Goal: Task Accomplishment & Management: Manage account settings

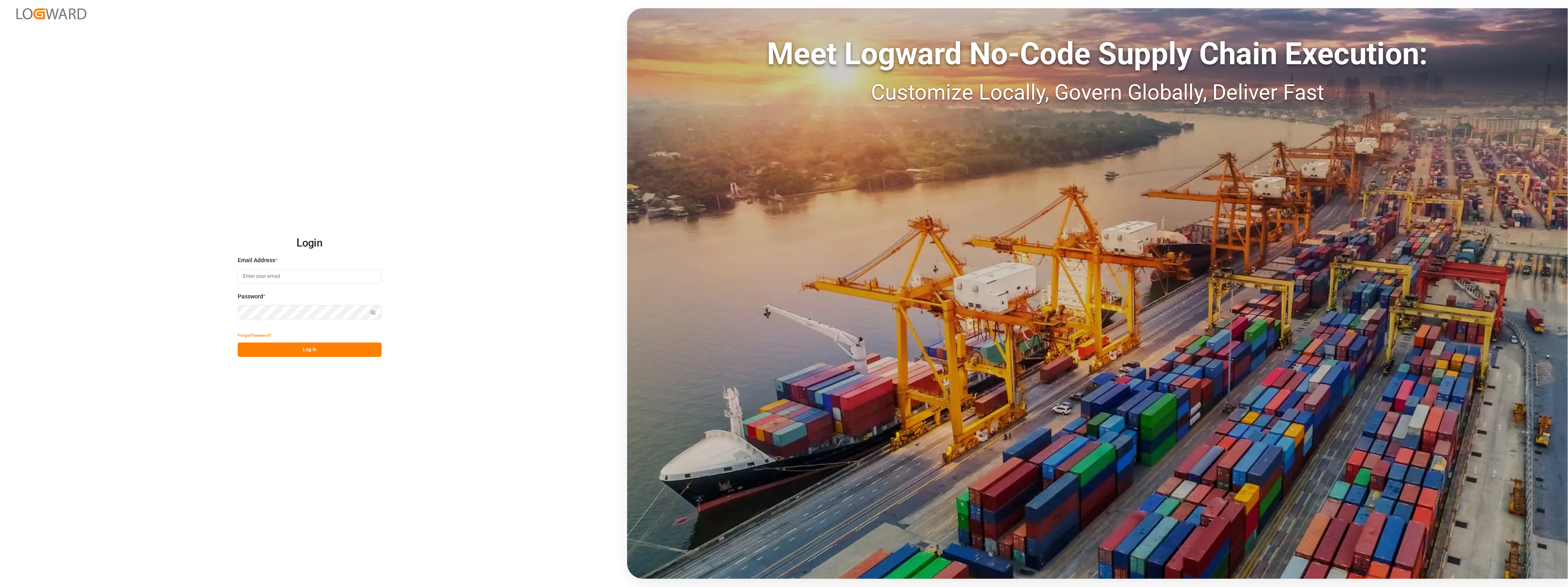
type input "[PERSON_NAME][EMAIL_ADDRESS][PERSON_NAME][DOMAIN_NAME]"
click at [311, 351] on button "Log In" at bounding box center [310, 349] width 144 height 14
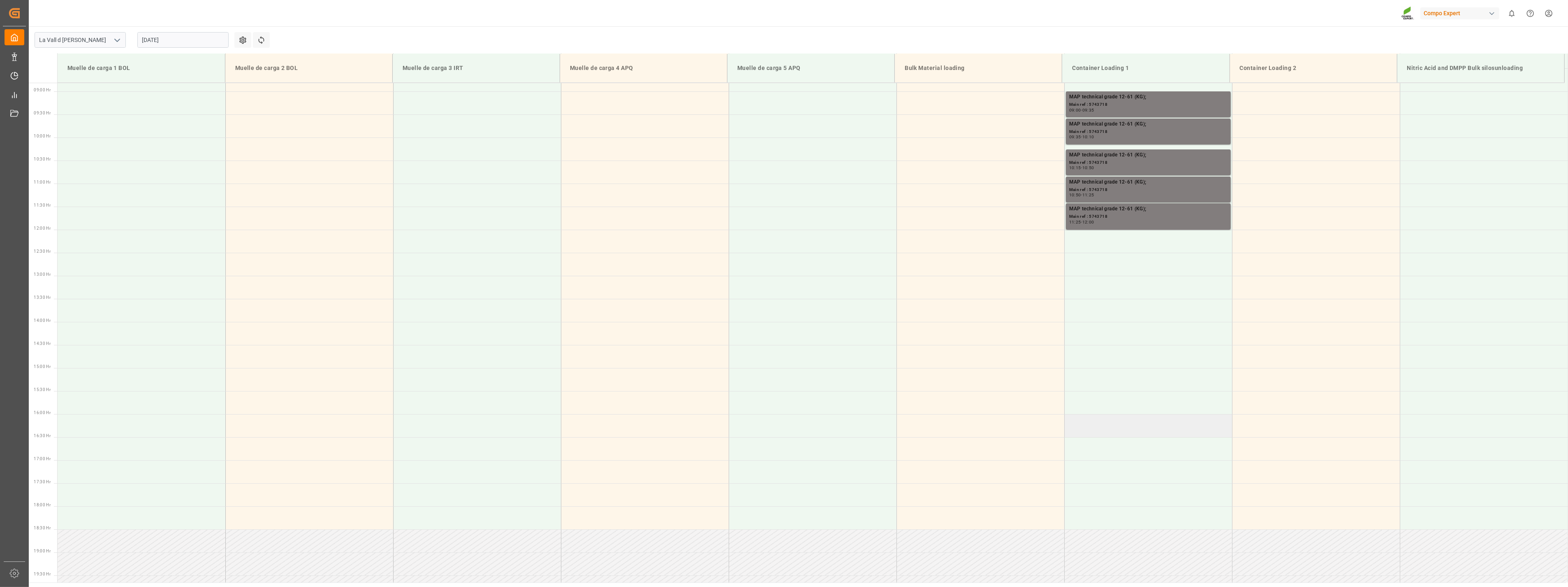
scroll to position [409, 0]
click at [177, 37] on input "[DATE]" at bounding box center [183, 40] width 91 height 15
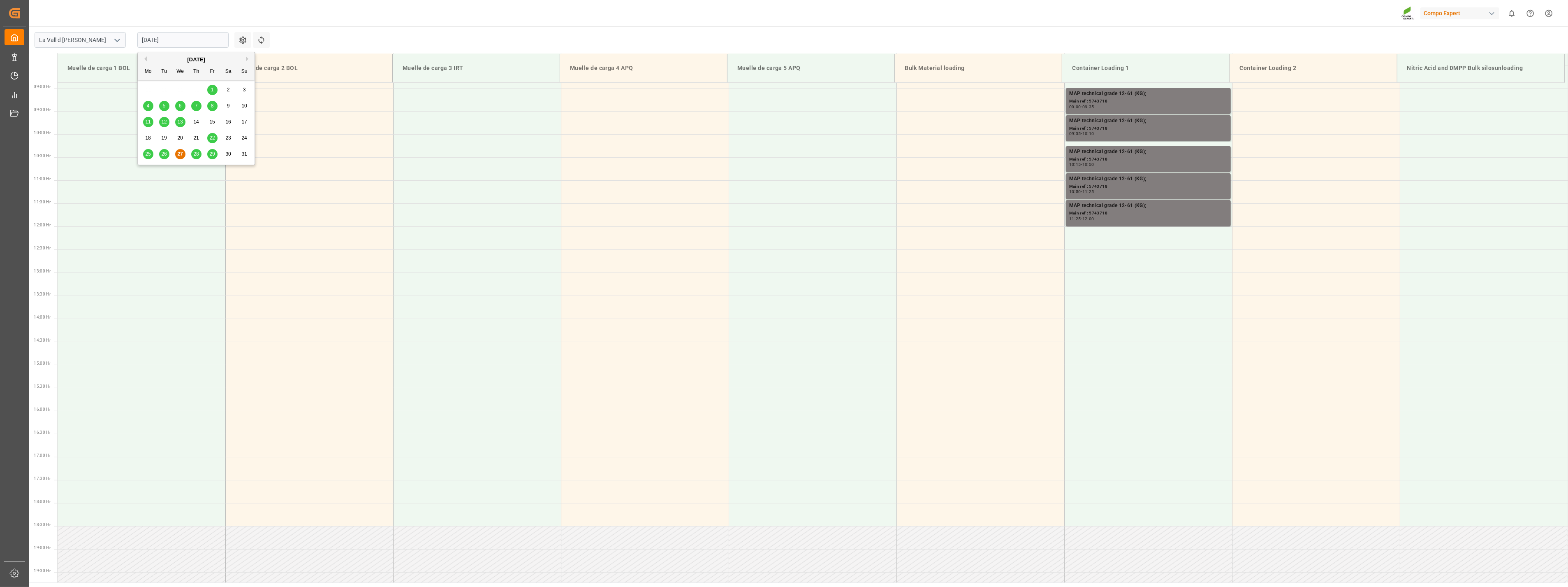
click at [246, 59] on button "Next Month" at bounding box center [248, 59] width 5 height 5
click at [146, 92] on div "1" at bounding box center [148, 90] width 11 height 10
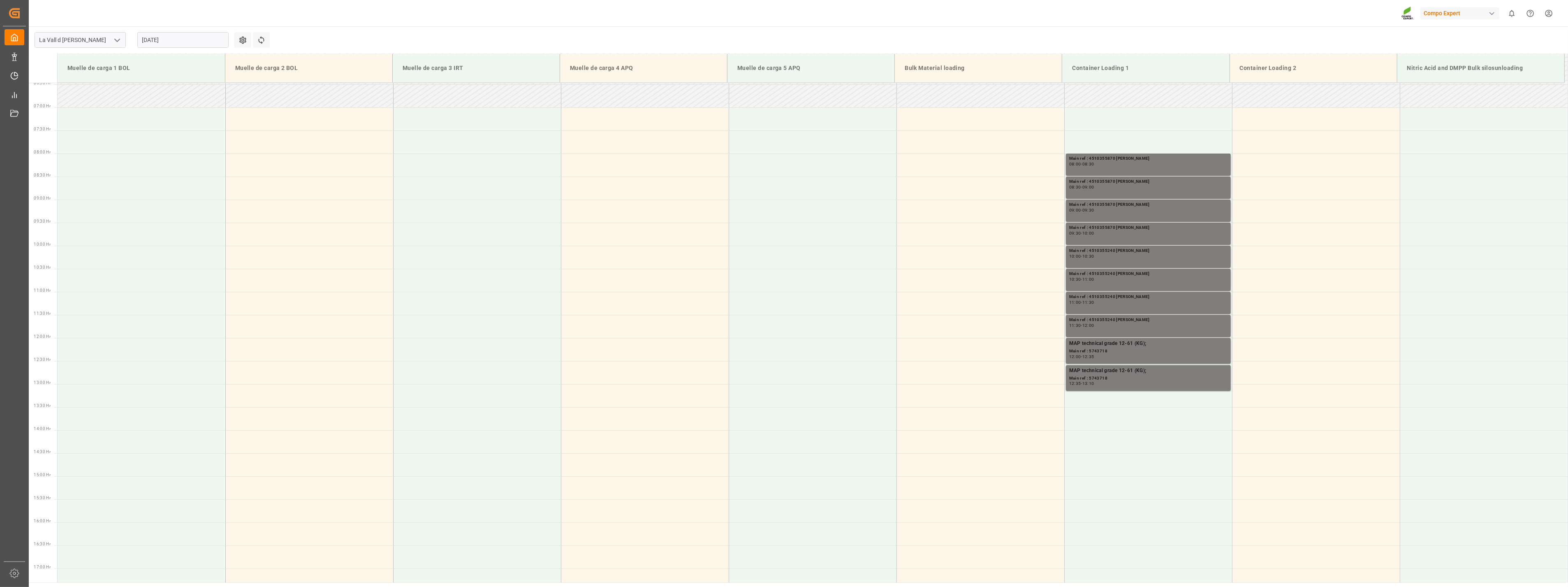
scroll to position [272, 0]
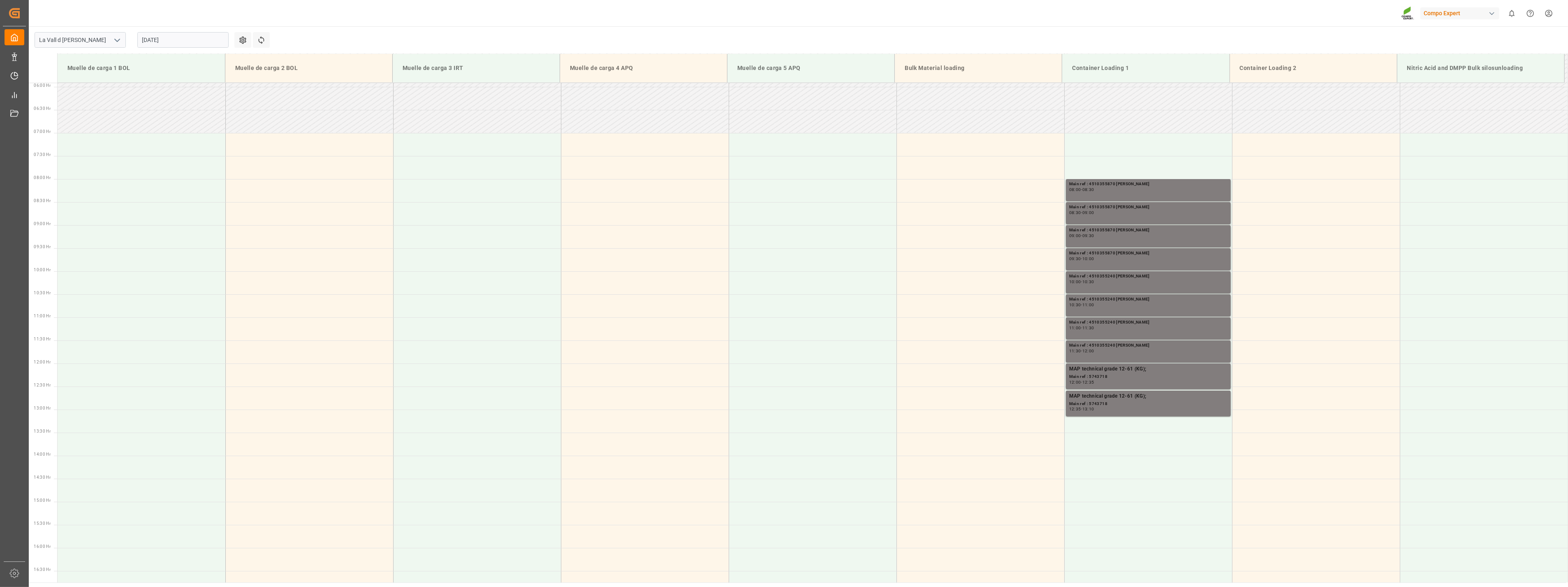
click at [163, 35] on input "[DATE]" at bounding box center [183, 40] width 91 height 15
click at [166, 90] on div "2" at bounding box center [164, 90] width 11 height 10
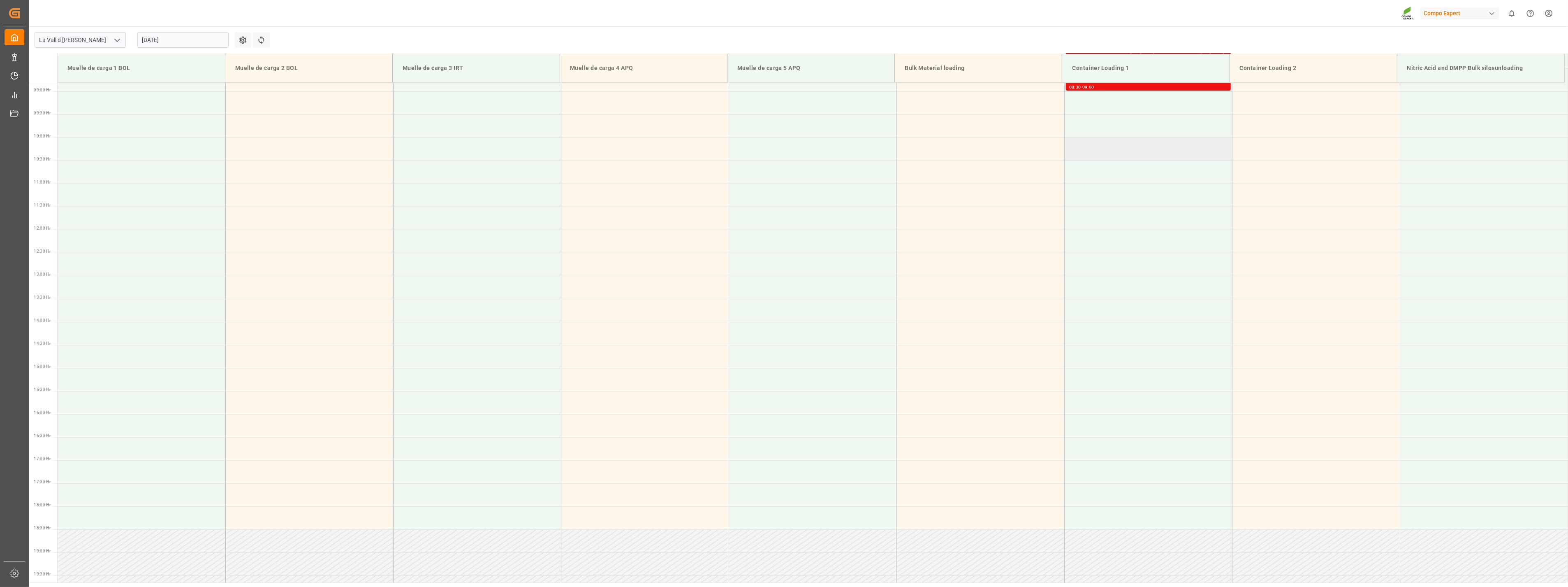
scroll to position [194, 0]
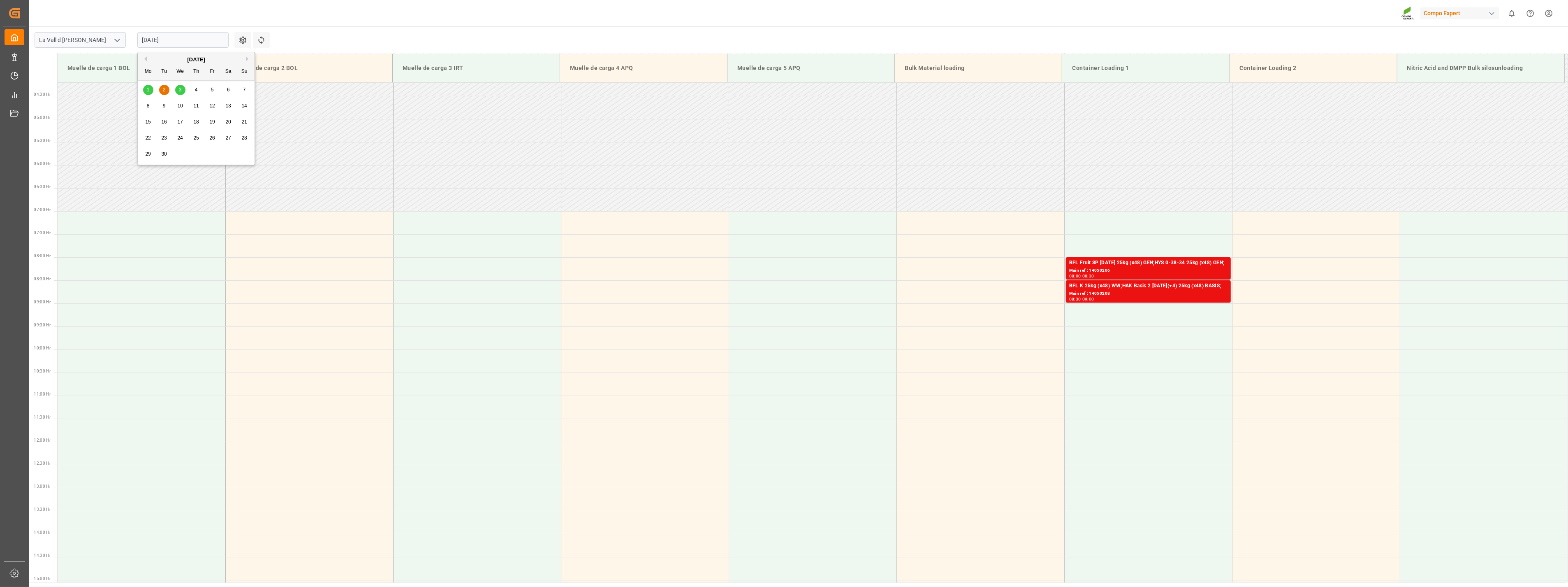
click at [176, 40] on input "[DATE]" at bounding box center [183, 40] width 91 height 15
click at [180, 92] on span "3" at bounding box center [180, 89] width 3 height 6
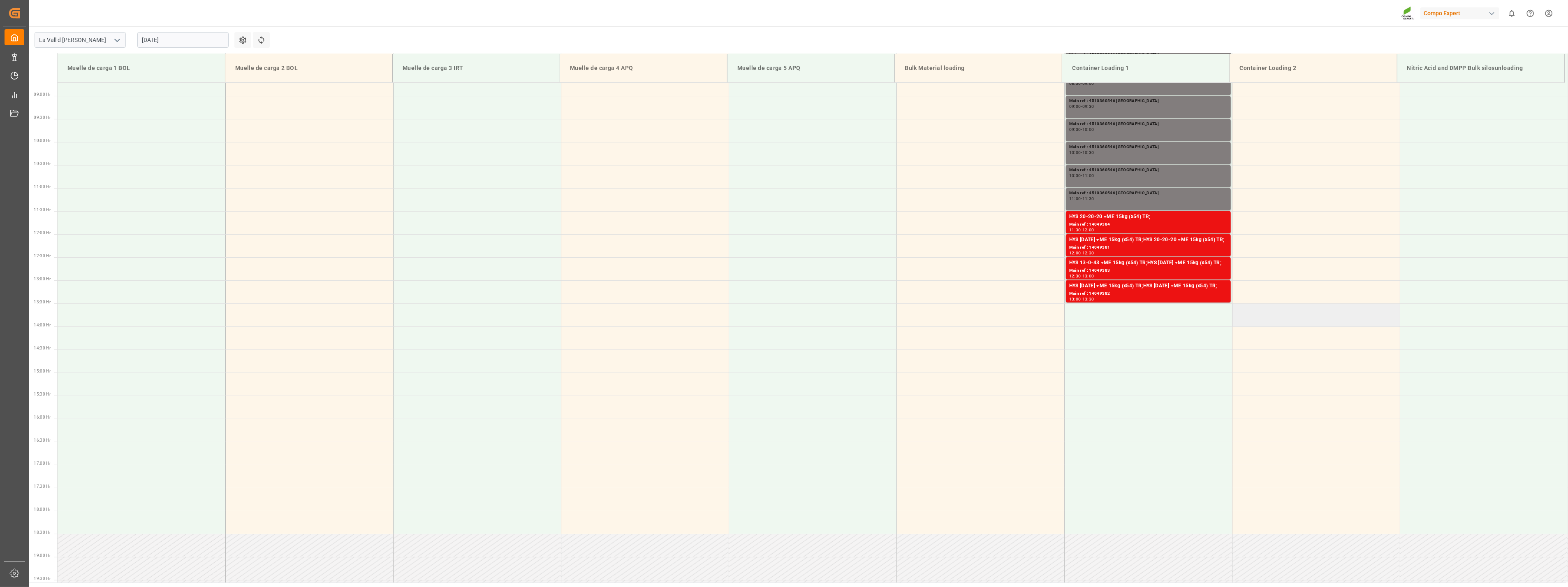
scroll to position [409, 0]
click at [503, 19] on div "Compo Expert 0 Notifications Only show unread All Watching Mark all categories …" at bounding box center [795, 13] width 1545 height 27
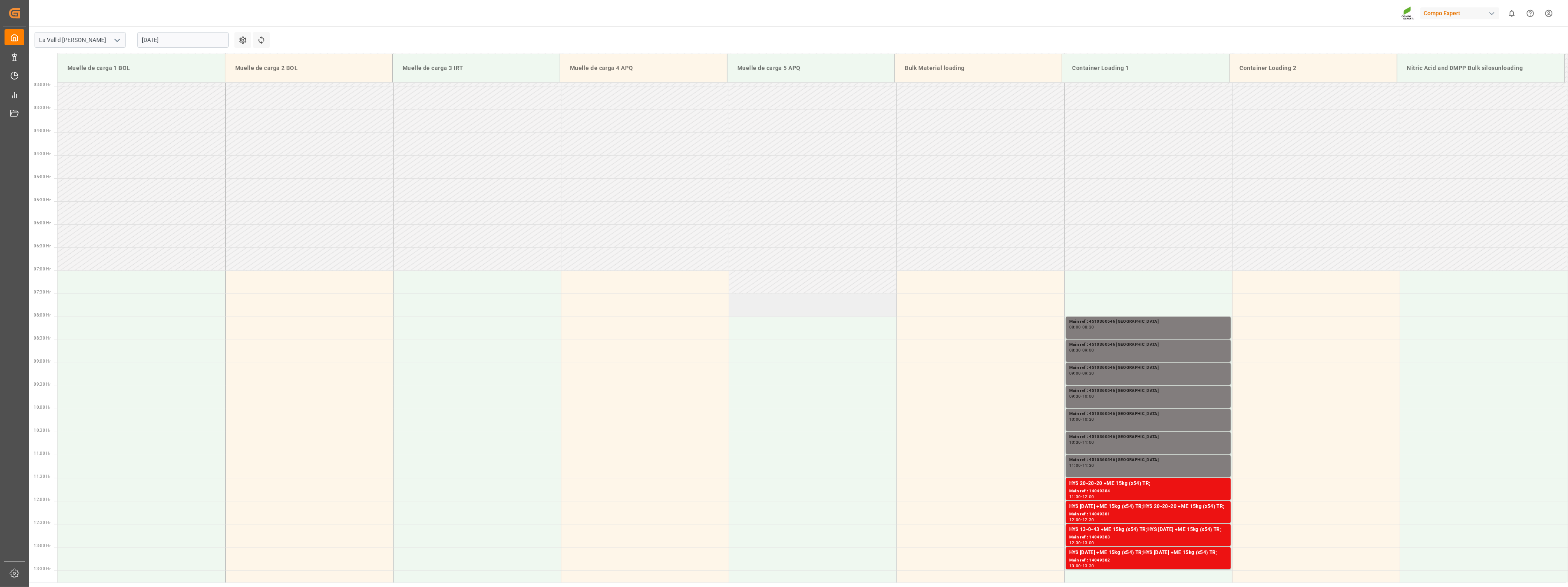
scroll to position [137, 0]
click at [384, 262] on td at bounding box center [309, 257] width 167 height 23
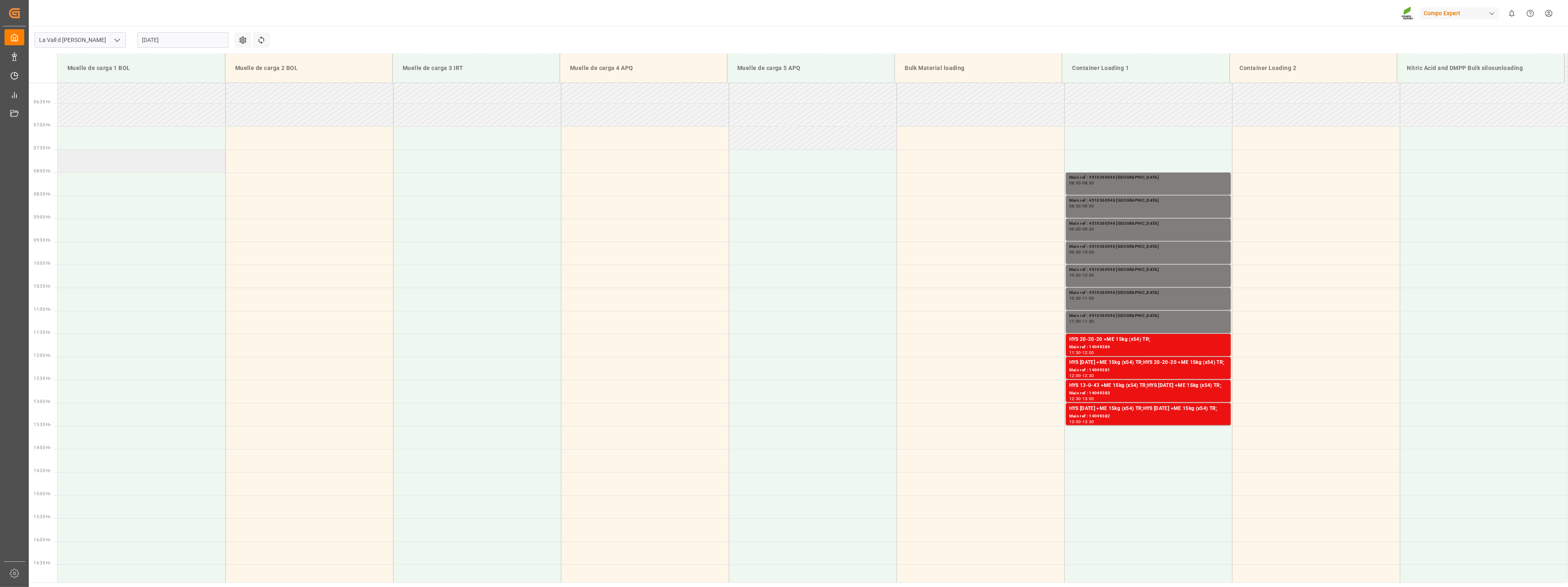
scroll to position [274, 0]
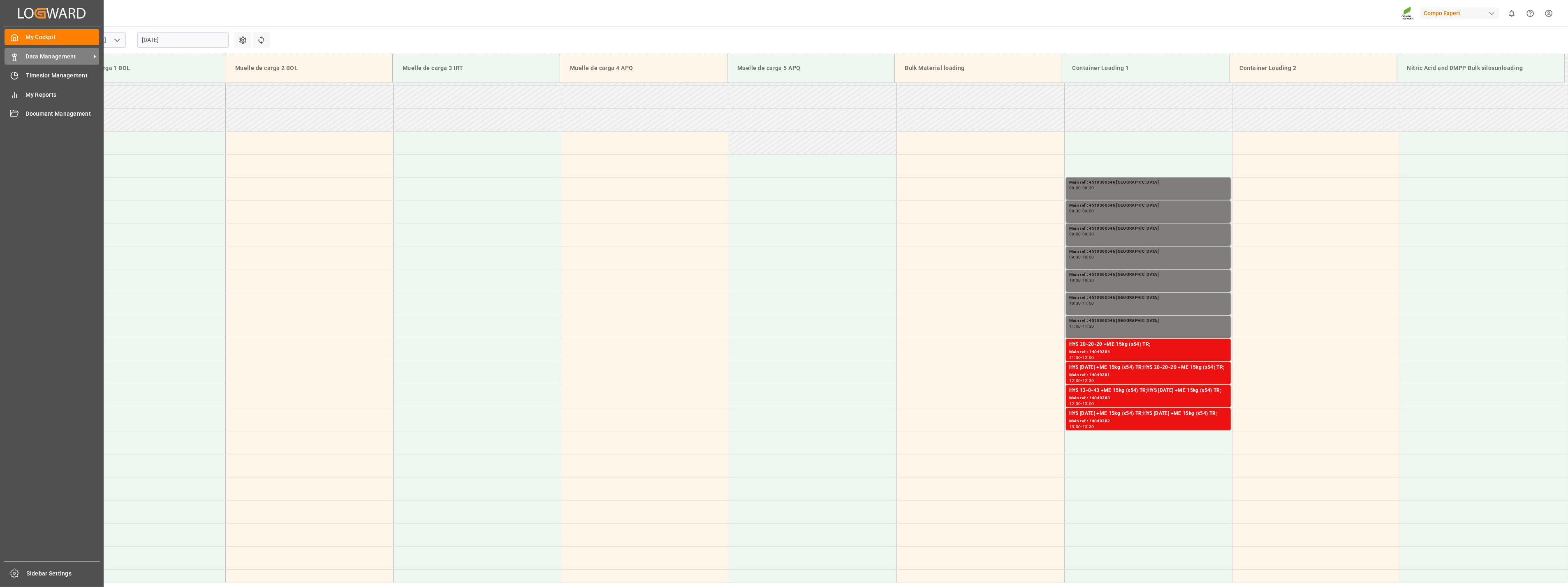
click at [35, 55] on span "Data Management" at bounding box center [58, 57] width 65 height 9
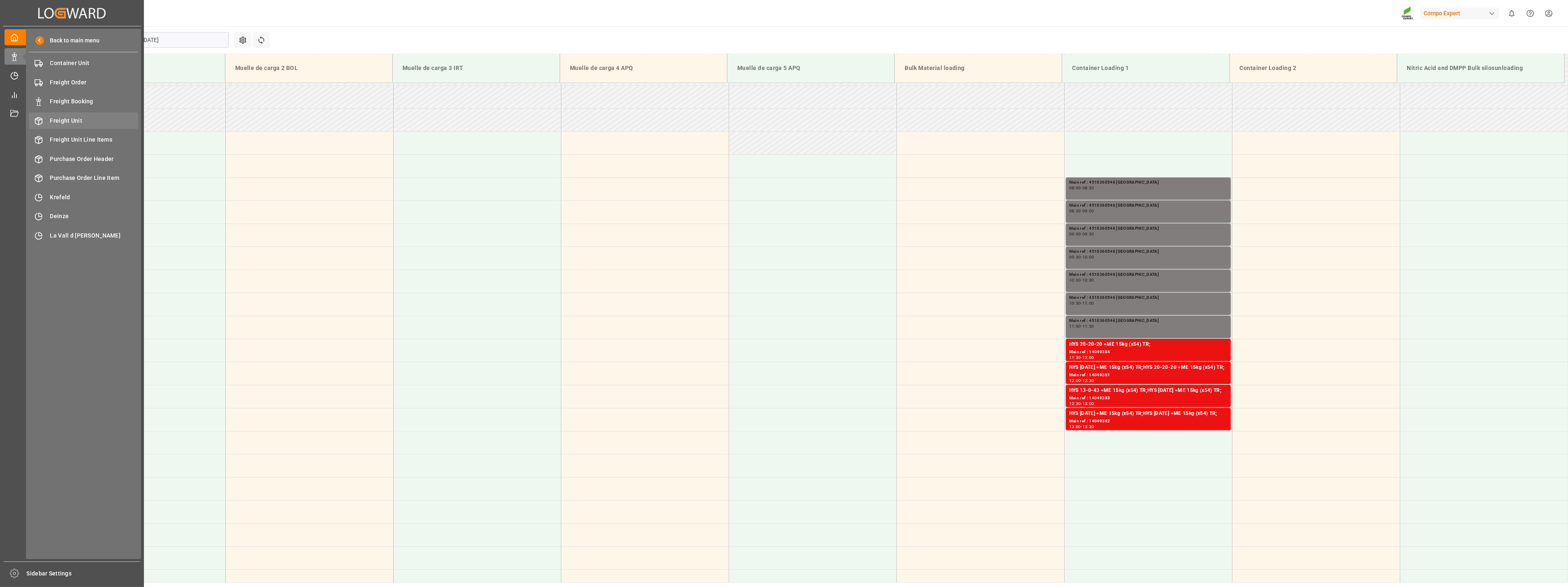
click at [54, 118] on span "Freight Unit" at bounding box center [94, 121] width 88 height 9
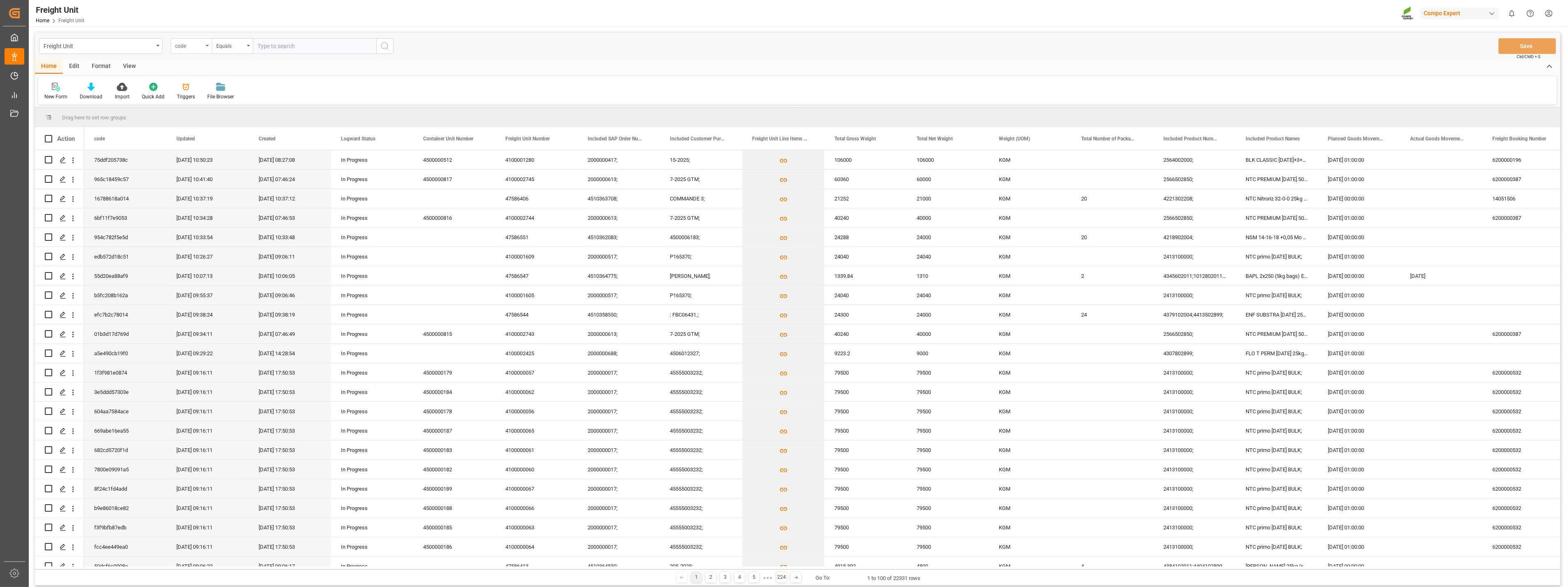
click at [205, 47] on div "code" at bounding box center [191, 46] width 41 height 15
type input "sap"
click at [204, 81] on div "Included SAP Order Number" at bounding box center [232, 84] width 122 height 17
click at [266, 44] on input "text" at bounding box center [315, 46] width 124 height 15
paste input "4510362016"
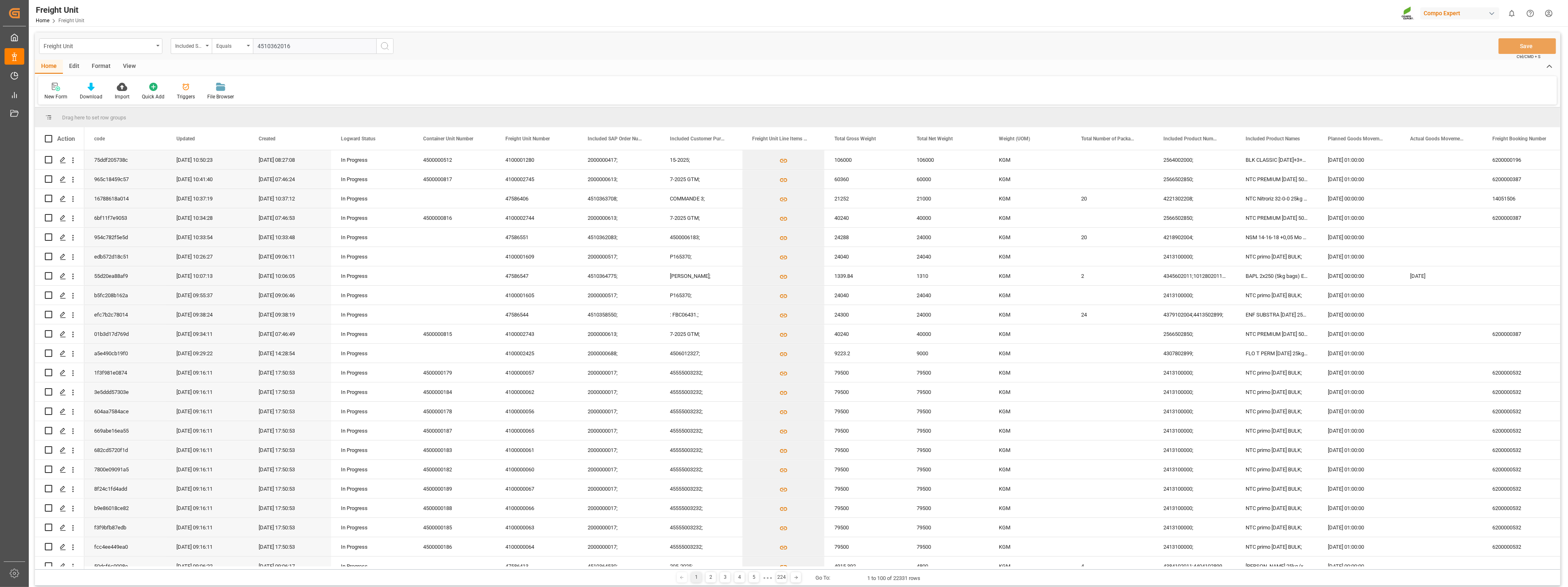
type input "4510362016;"
click at [729, 57] on div "Freight Unit Included SAP Order Number Equals Save Ctrl/CMD + S" at bounding box center [798, 46] width 1525 height 27
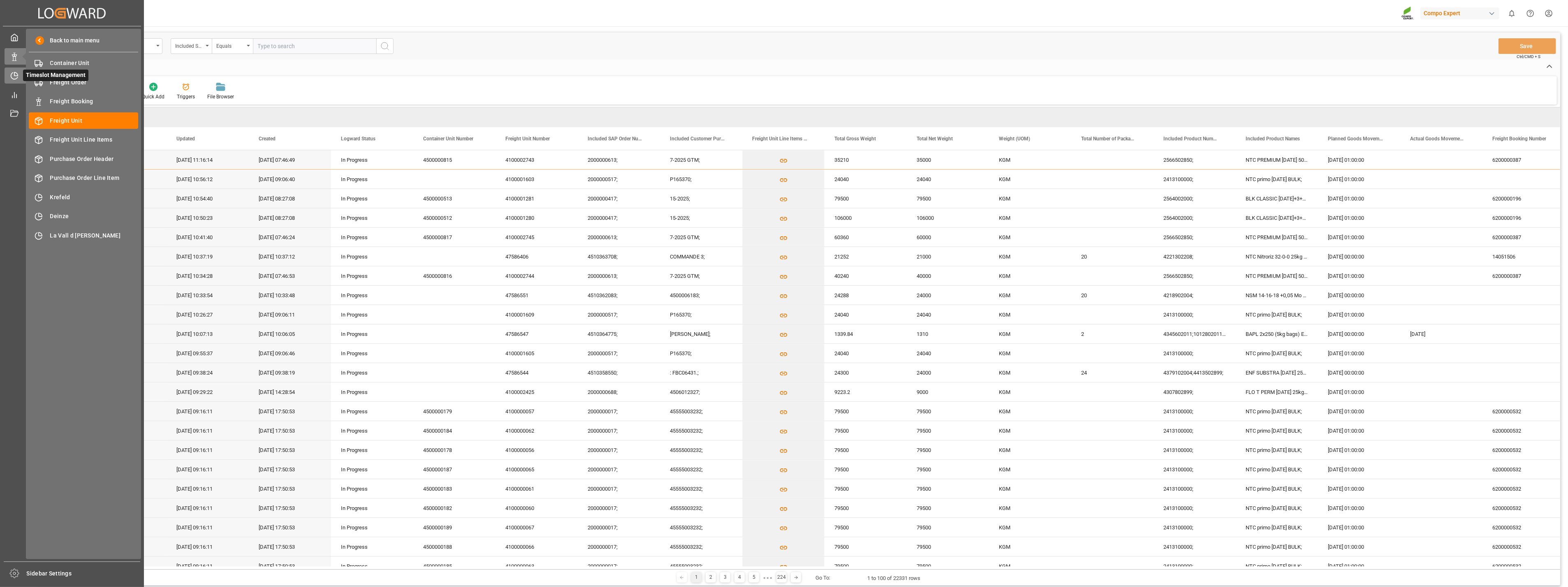
click at [15, 75] on icon at bounding box center [15, 74] width 3 height 3
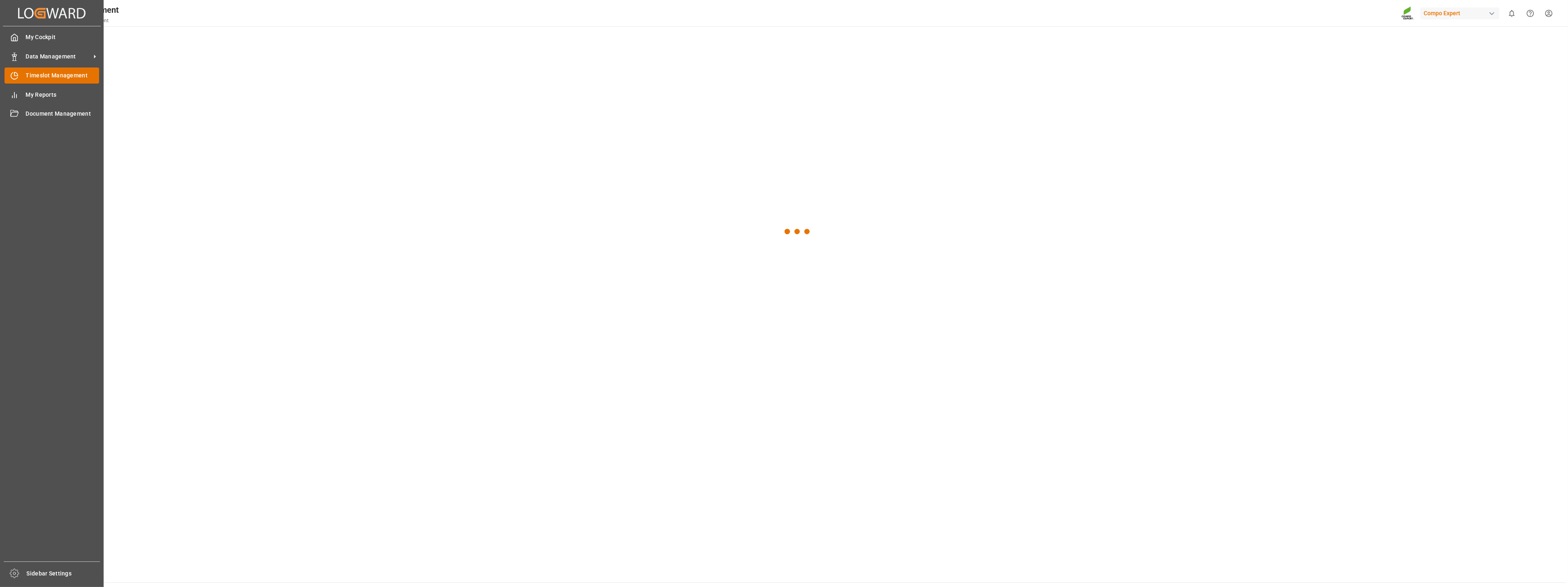
click at [56, 74] on span "Timeslot Management" at bounding box center [62, 75] width 74 height 9
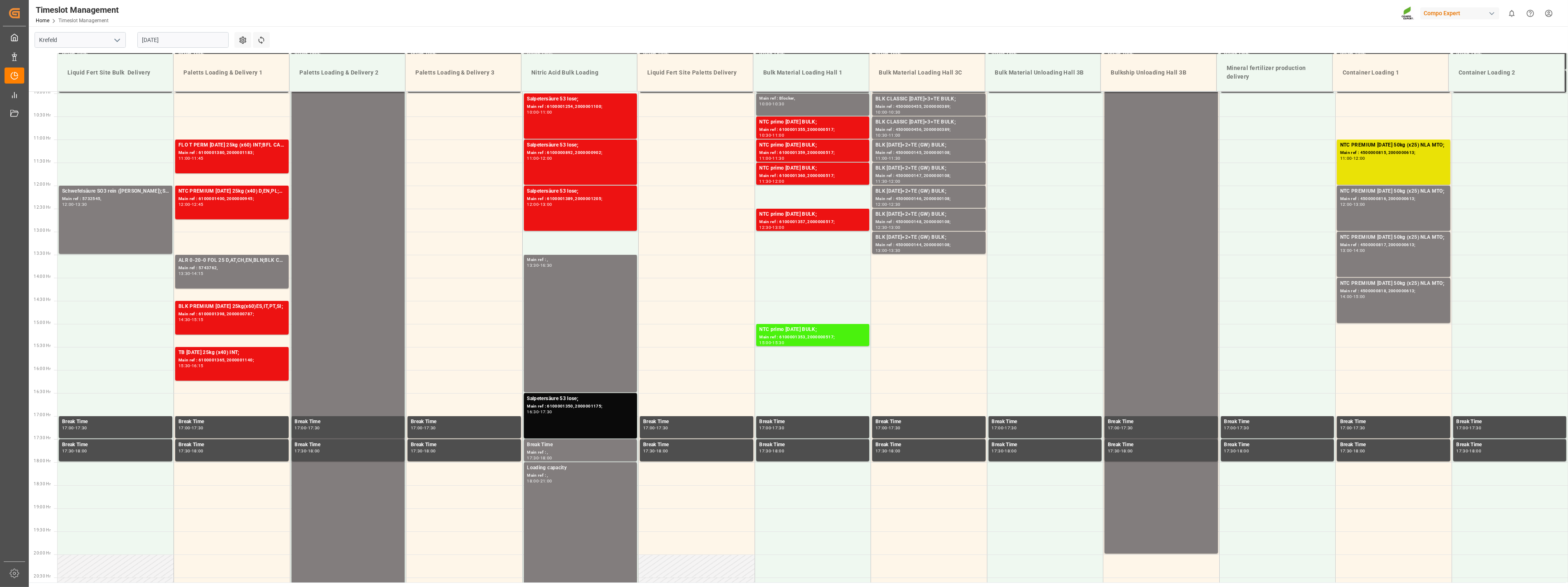
scroll to position [510, 0]
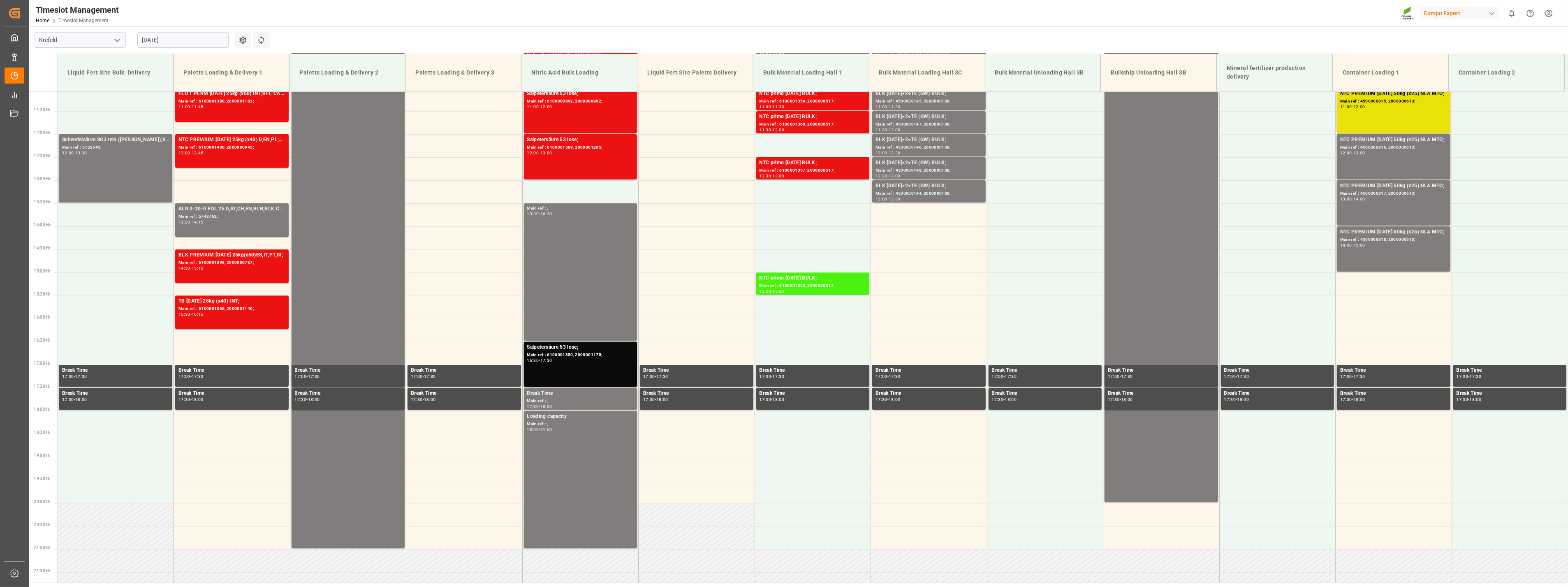
click at [184, 45] on input "[DATE]" at bounding box center [183, 40] width 91 height 15
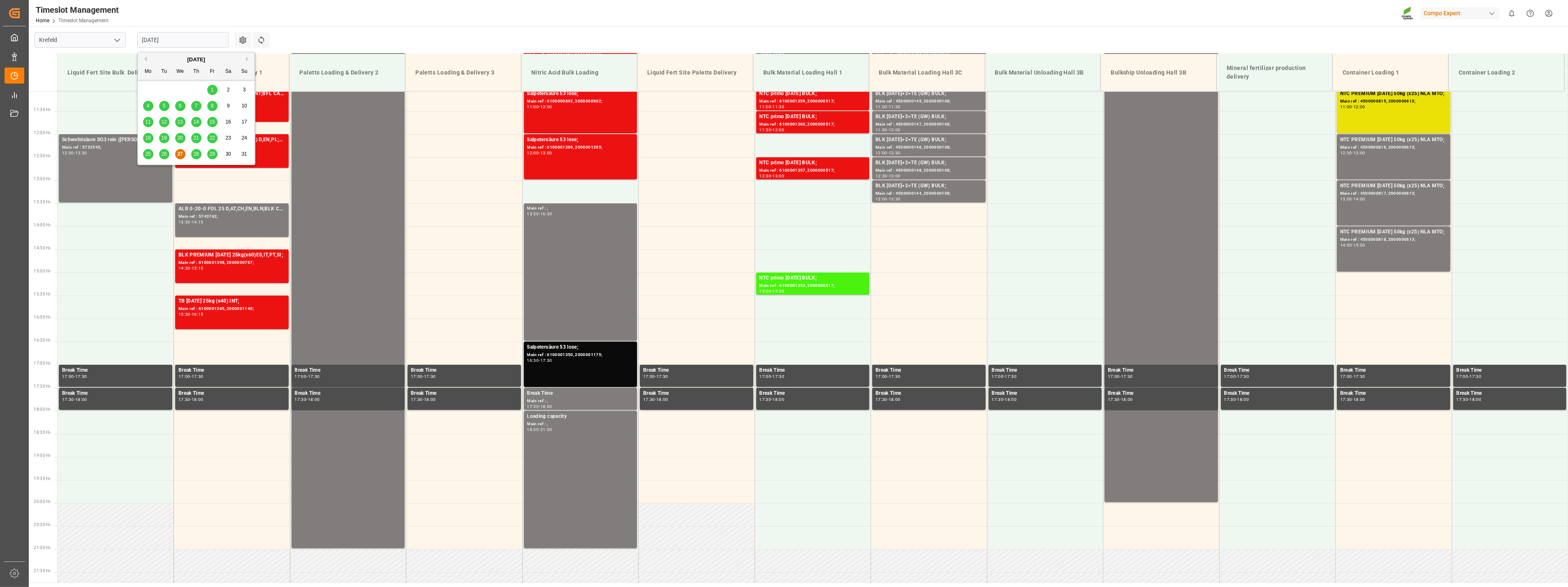
click at [246, 61] on div "[DATE]" at bounding box center [196, 59] width 117 height 8
click at [245, 59] on div "[DATE]" at bounding box center [196, 59] width 117 height 8
click at [247, 58] on button "Next Month" at bounding box center [248, 59] width 5 height 5
click at [181, 90] on span "3" at bounding box center [180, 89] width 3 height 6
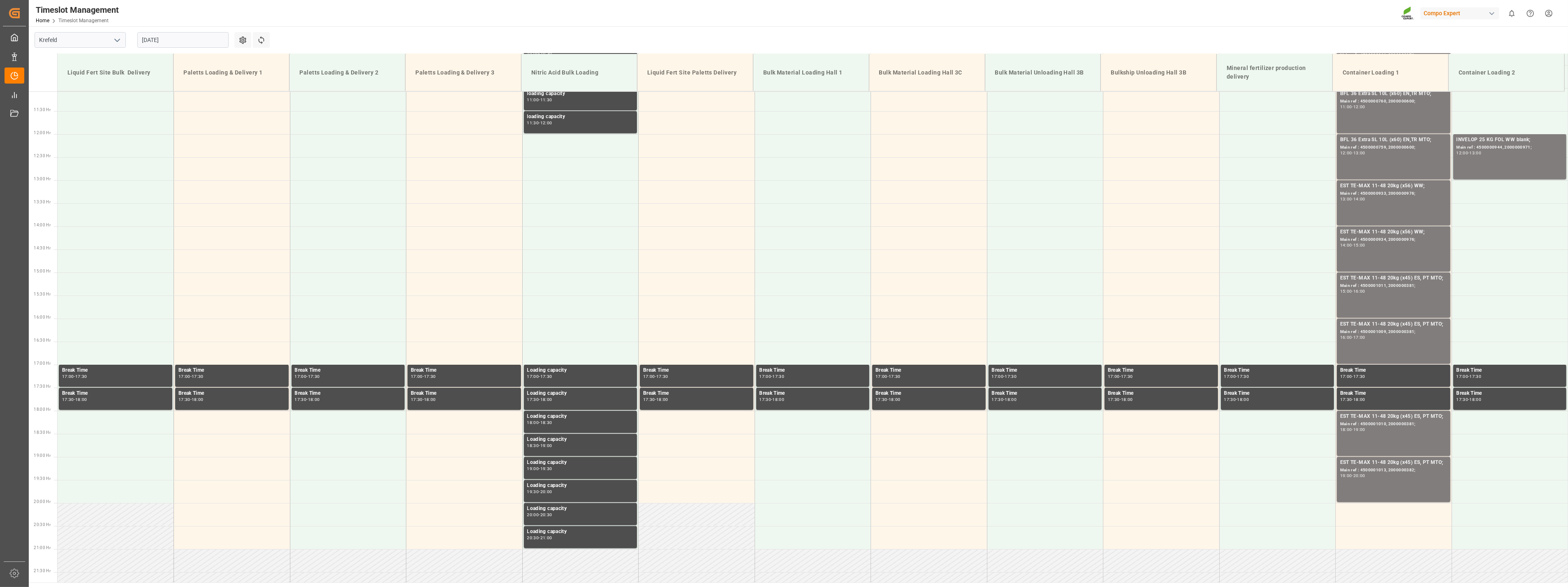
click at [116, 39] on polyline "open menu" at bounding box center [117, 40] width 5 height 2
click at [91, 94] on div "La Vall d [PERSON_NAME]" at bounding box center [80, 95] width 90 height 19
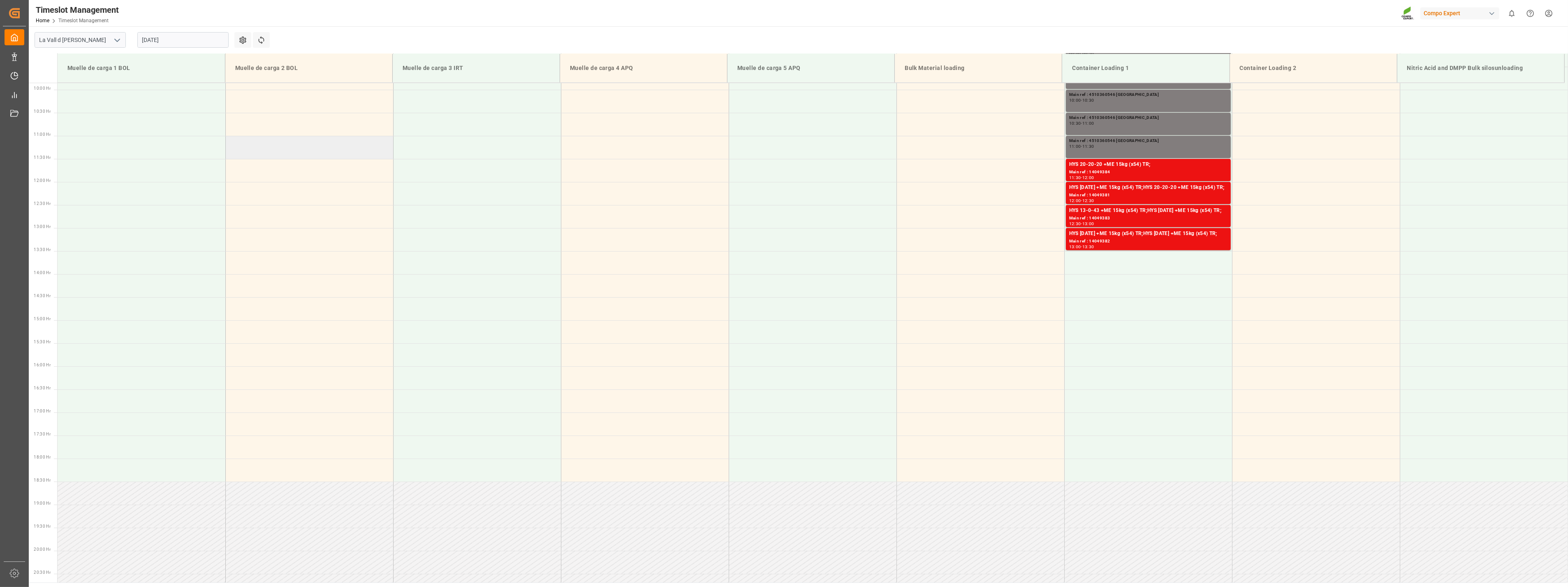
scroll to position [501, 0]
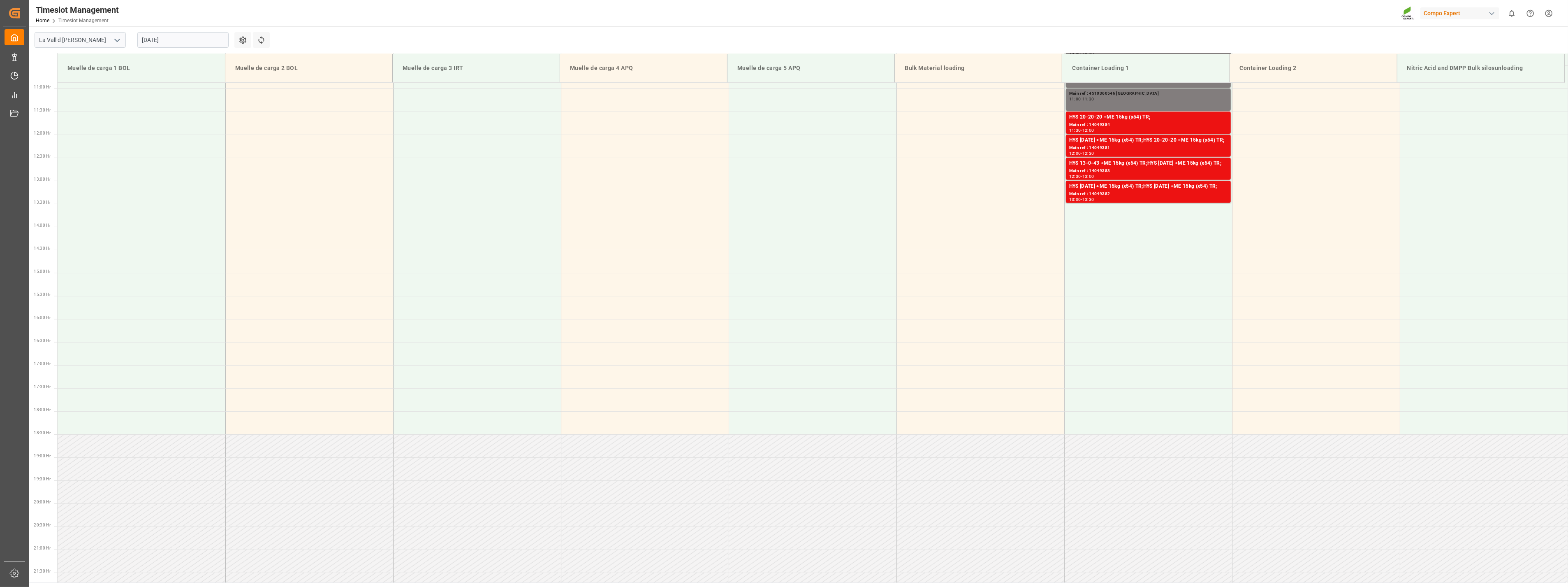
click at [179, 40] on input "[DATE]" at bounding box center [183, 40] width 91 height 15
click at [459, 35] on main "La Vall d Uixo [DATE] Settings Refresh Time Slots Muelle de carga 1 BOL Muelle …" at bounding box center [798, 304] width 1538 height 556
